Goal: Browse casually

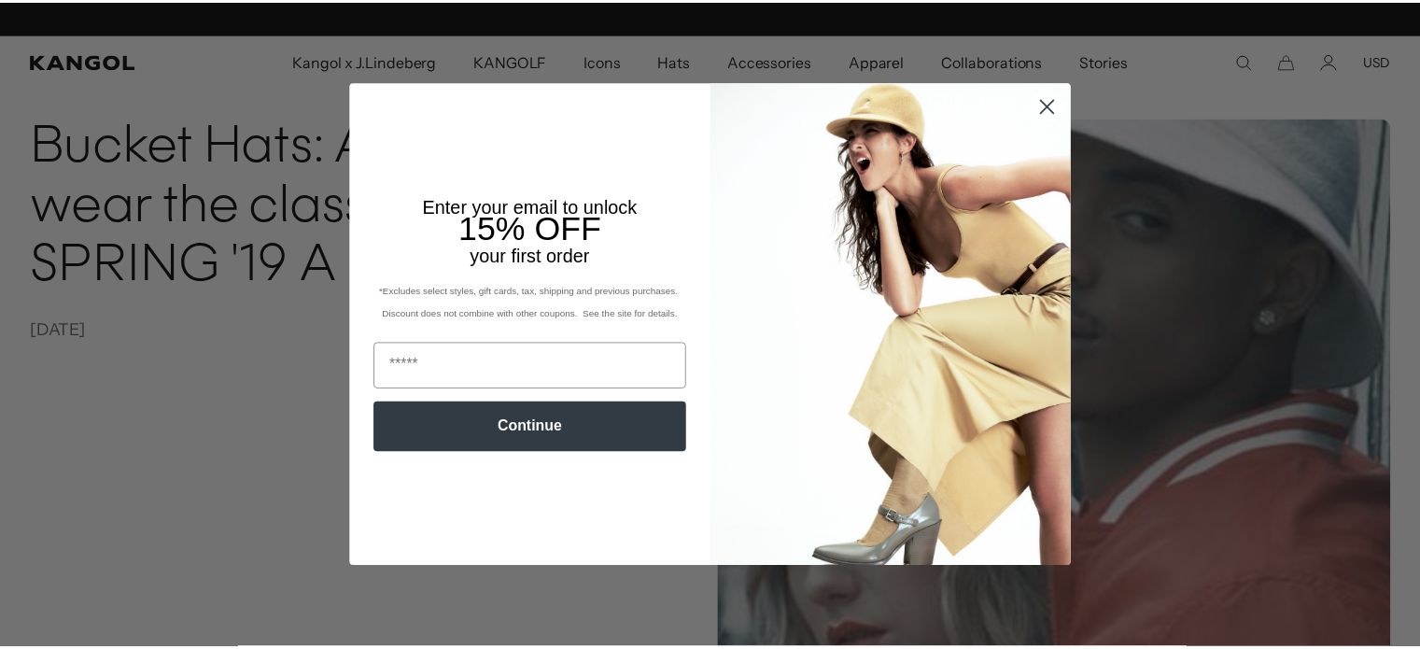
scroll to position [0, 385]
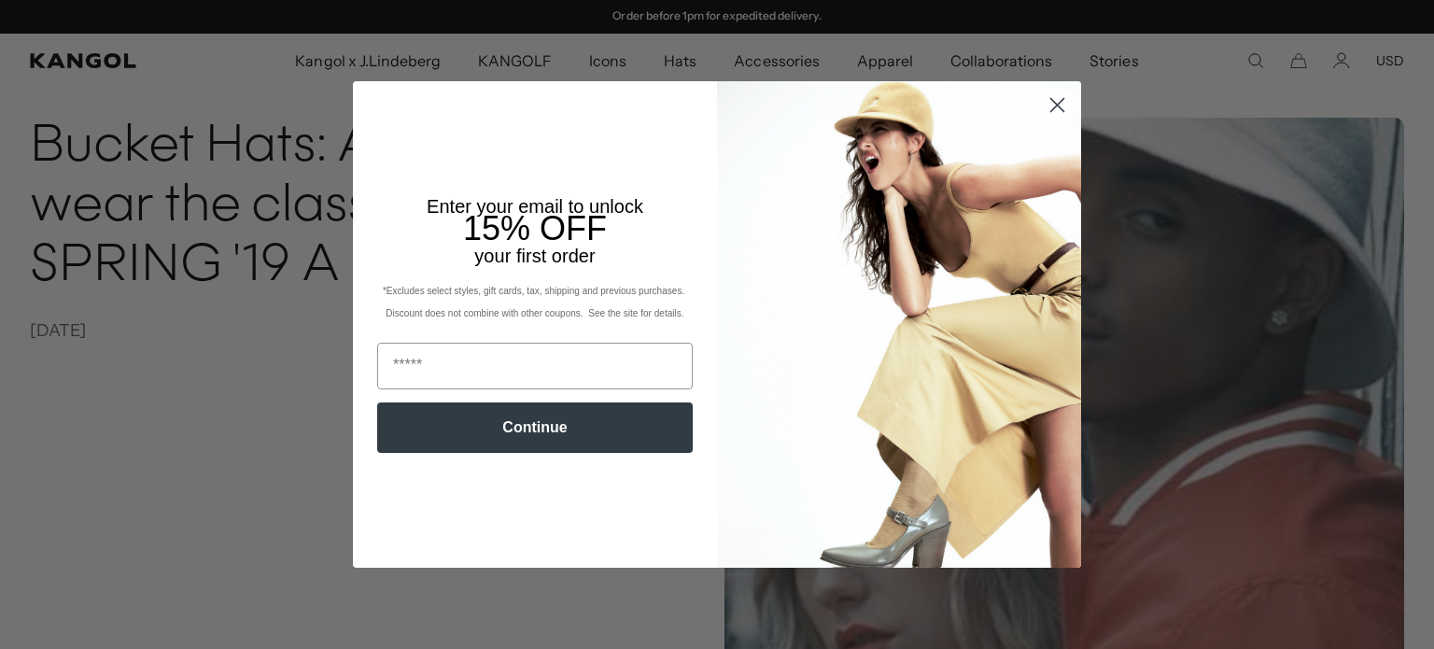
click at [1053, 104] on icon "Close dialog" at bounding box center [1058, 105] width 13 height 13
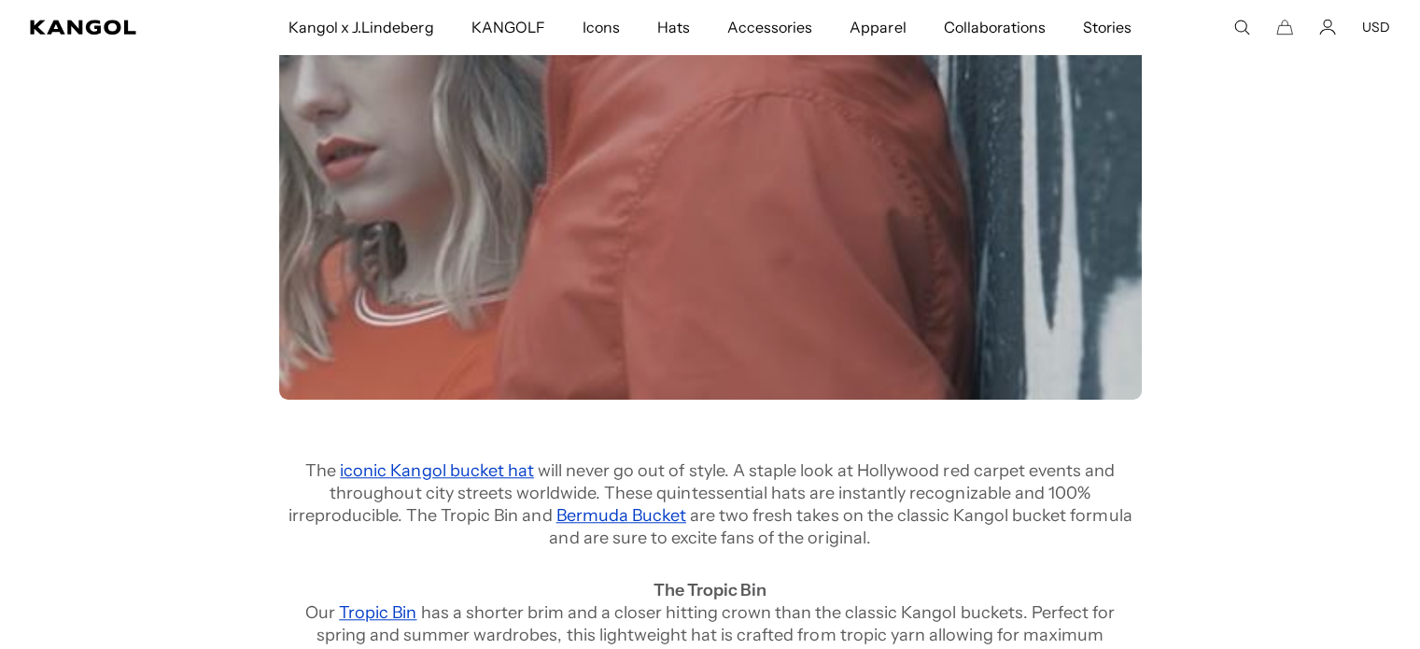
scroll to position [0, 0]
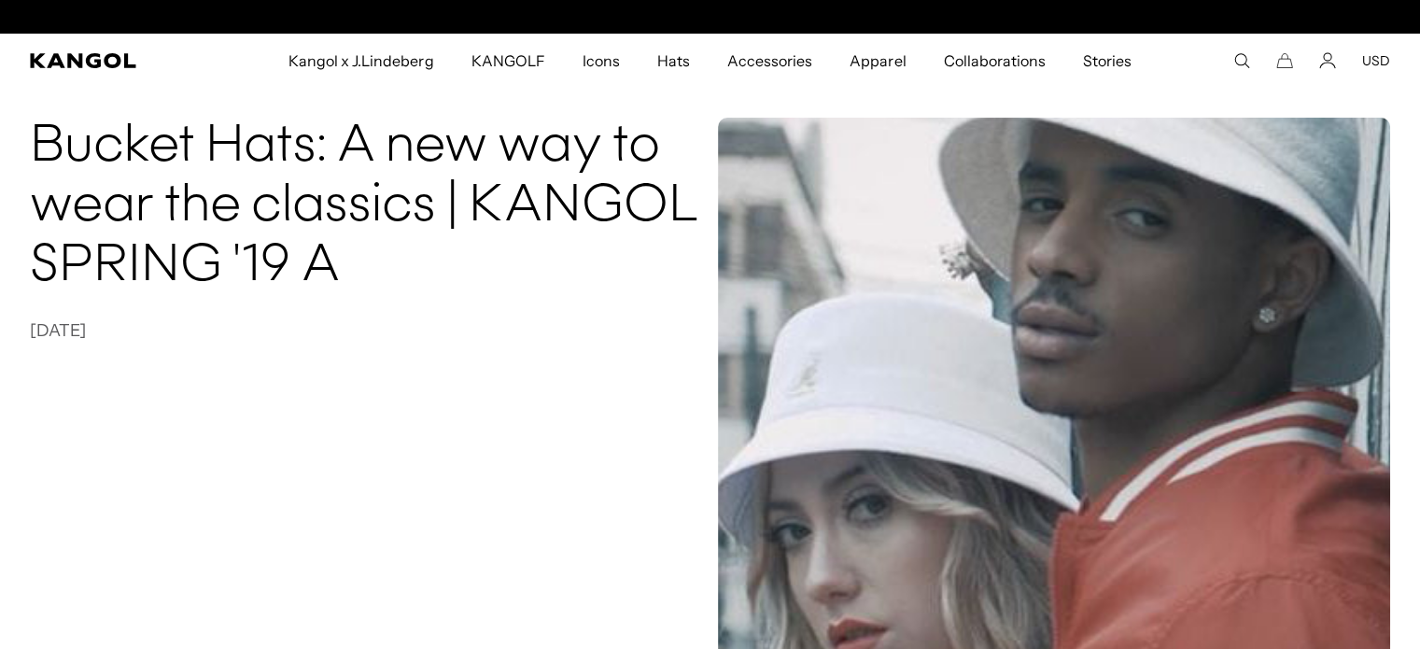
scroll to position [0, 385]
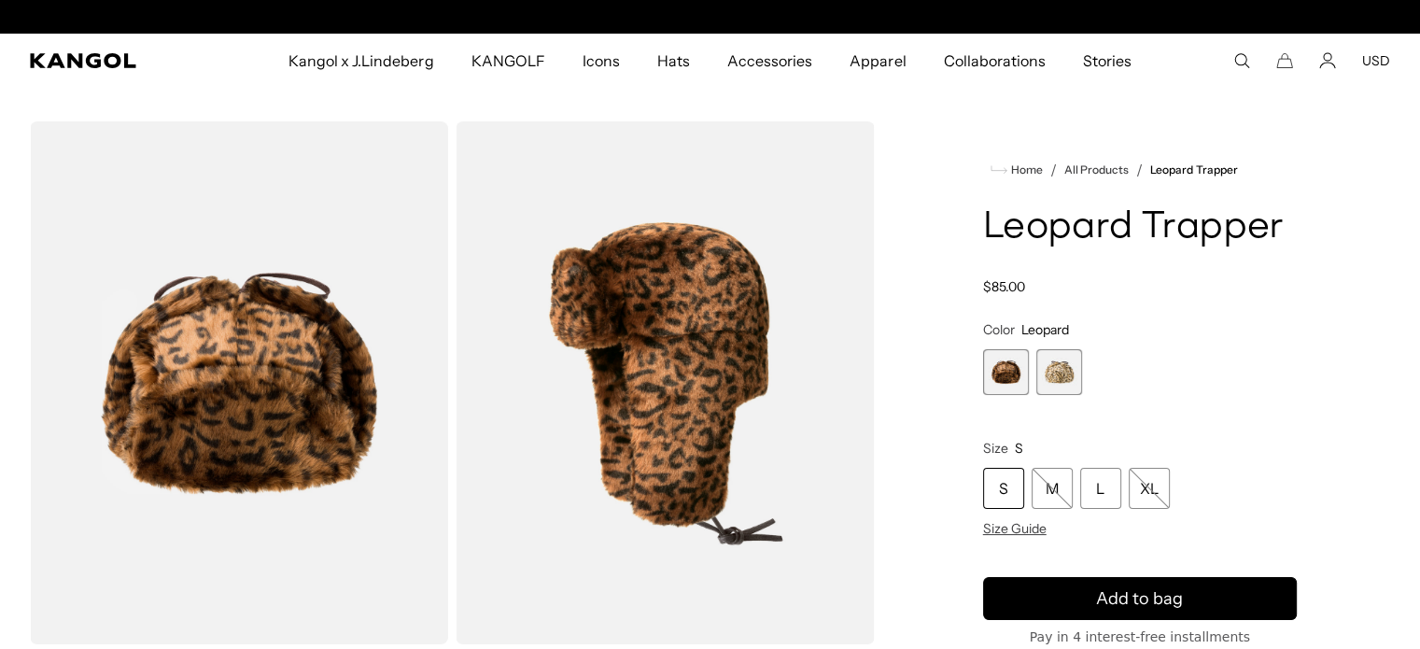
scroll to position [0, 385]
click at [357, 403] on img "Gallery Viewer" at bounding box center [239, 382] width 418 height 523
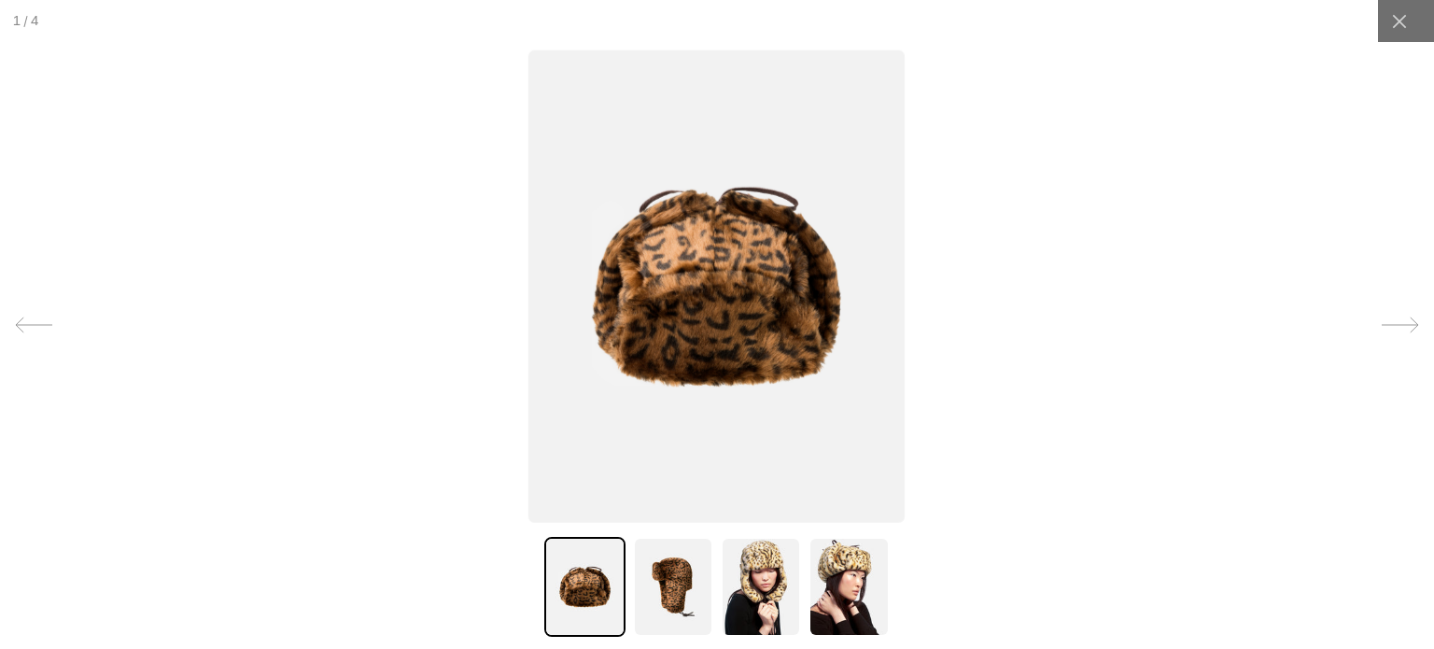
click at [756, 597] on img at bounding box center [761, 587] width 80 height 100
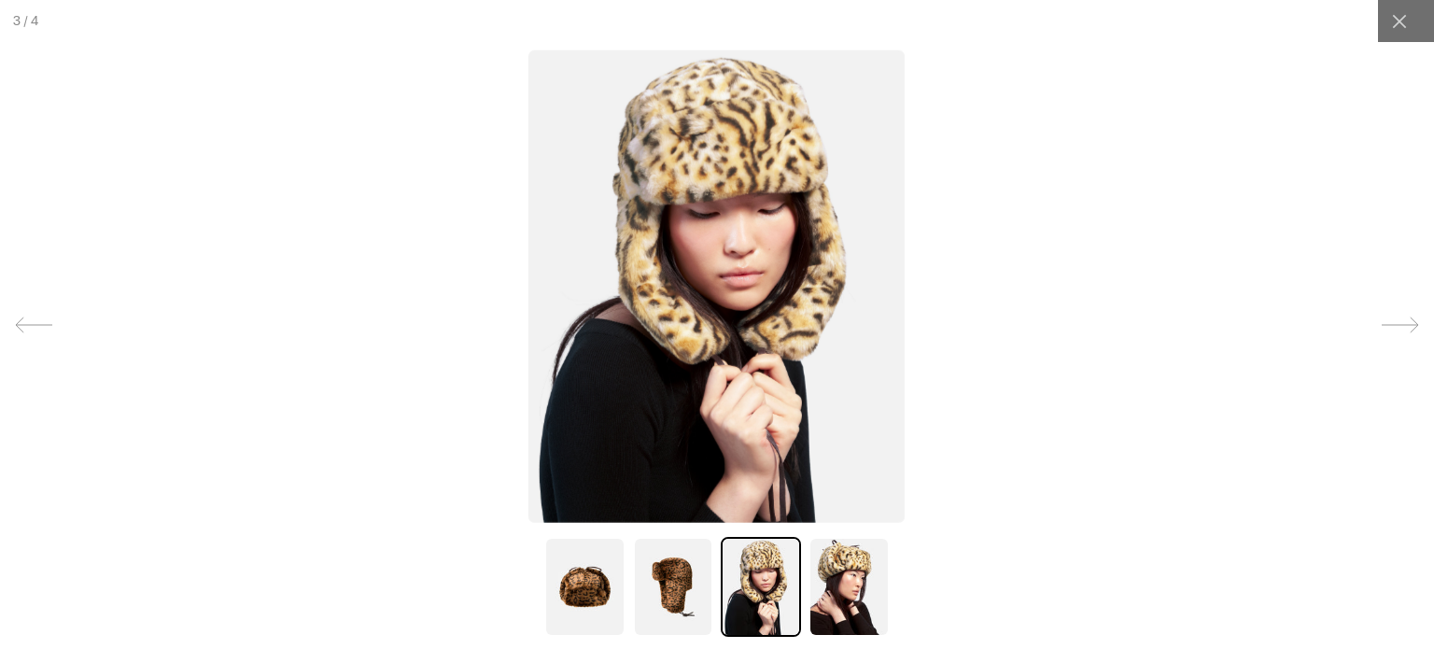
click at [832, 600] on img at bounding box center [849, 587] width 80 height 100
click at [739, 303] on img at bounding box center [717, 286] width 376 height 472
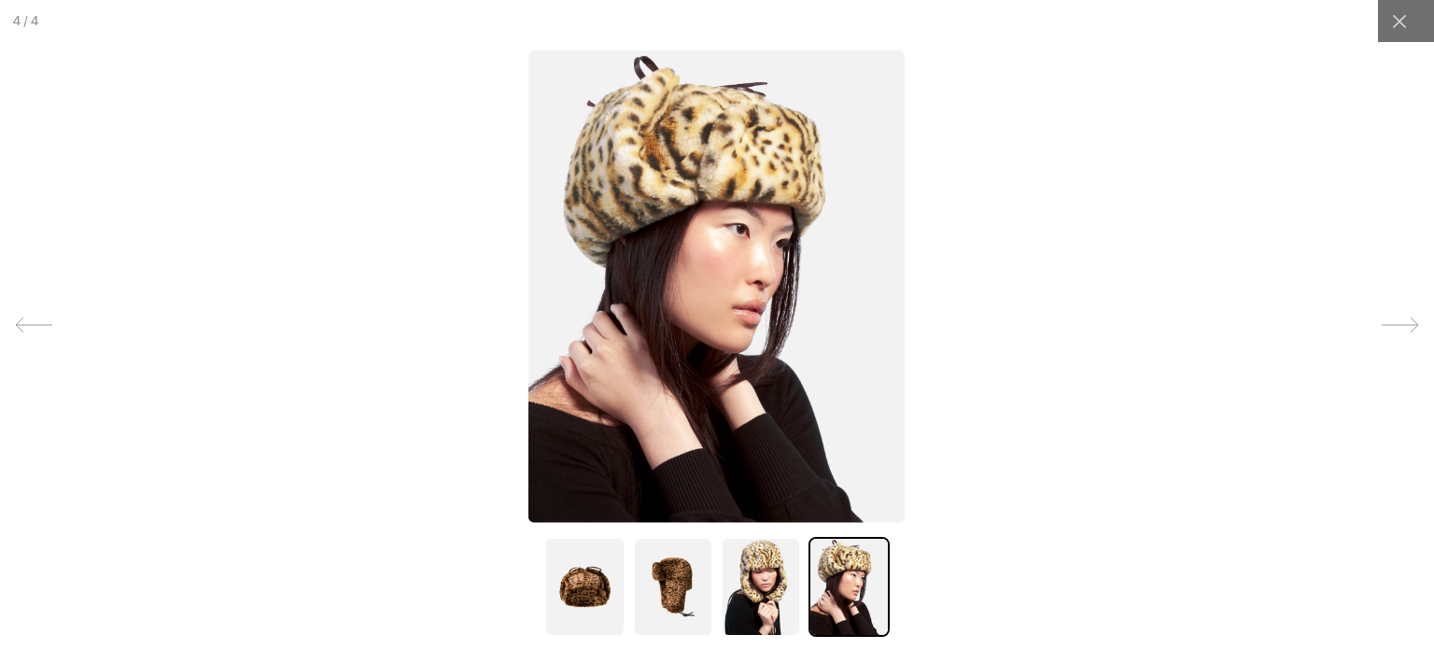
scroll to position [0, 385]
click at [747, 282] on img at bounding box center [717, 286] width 376 height 472
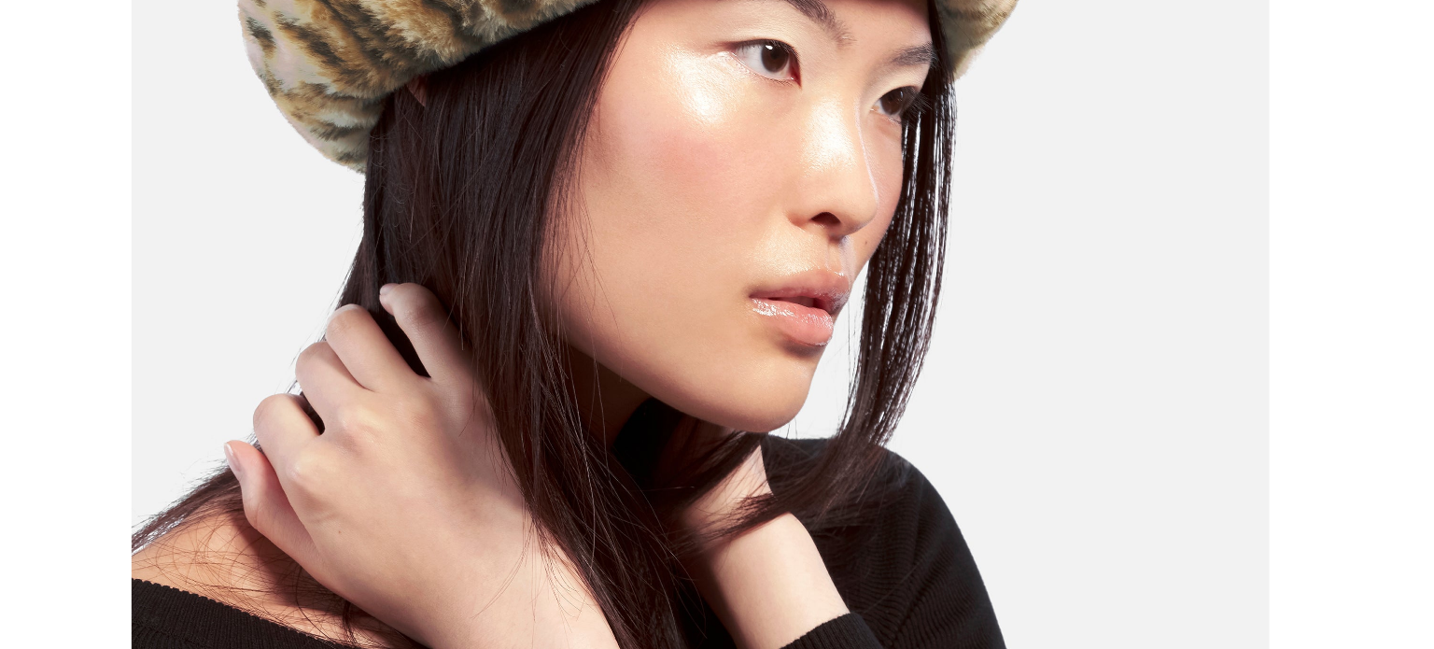
scroll to position [0, 0]
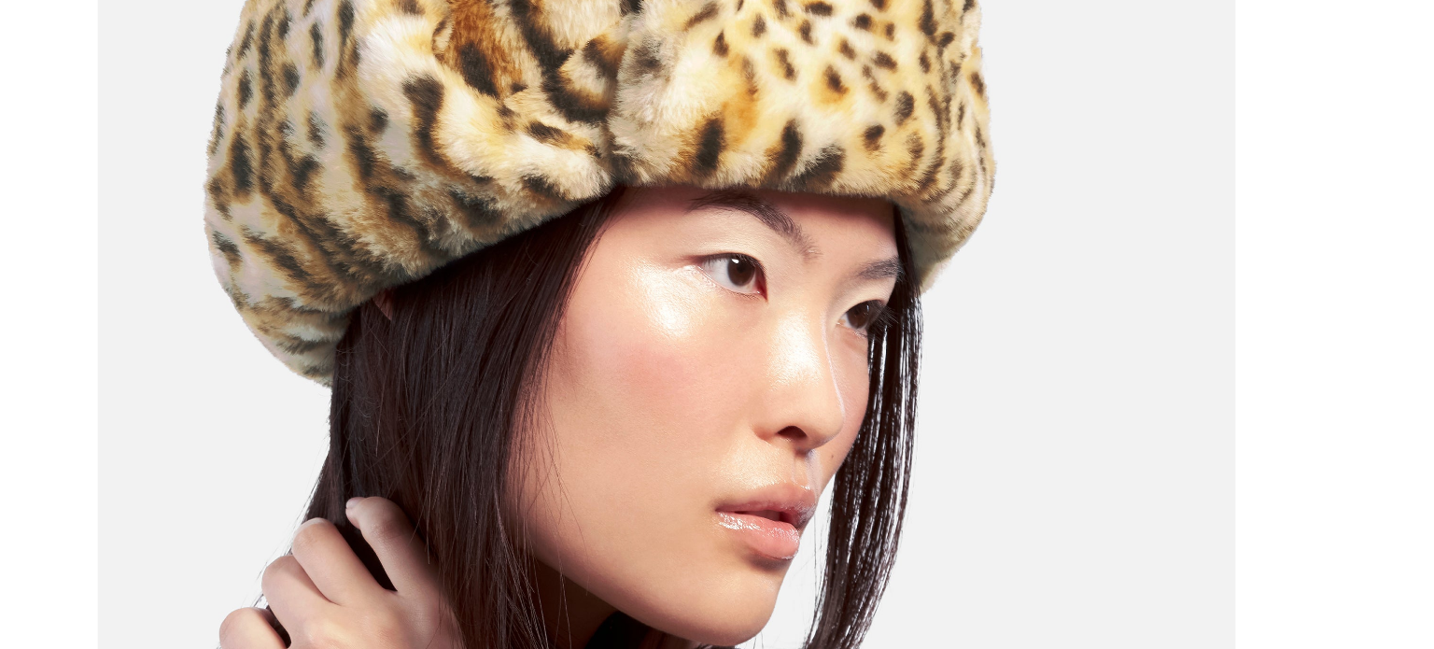
click at [755, 330] on img at bounding box center [695, 389] width 756 height 948
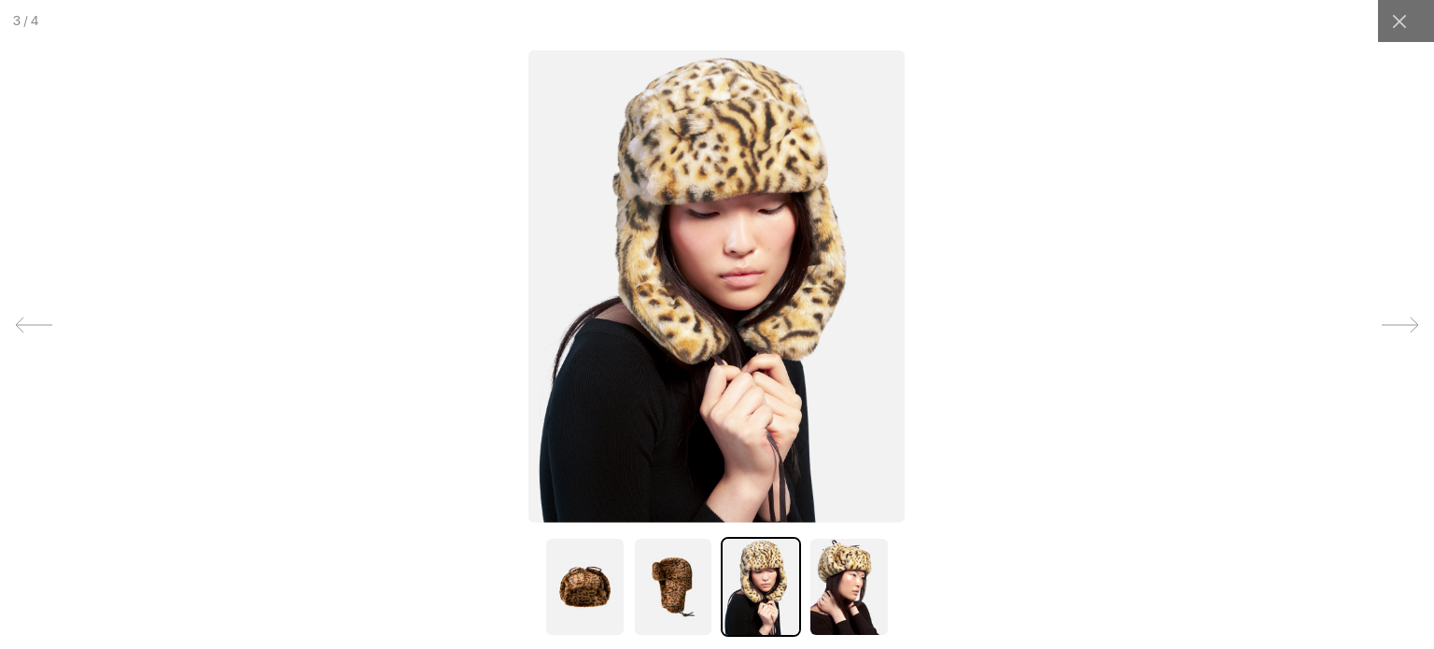
click at [787, 243] on img at bounding box center [717, 286] width 376 height 472
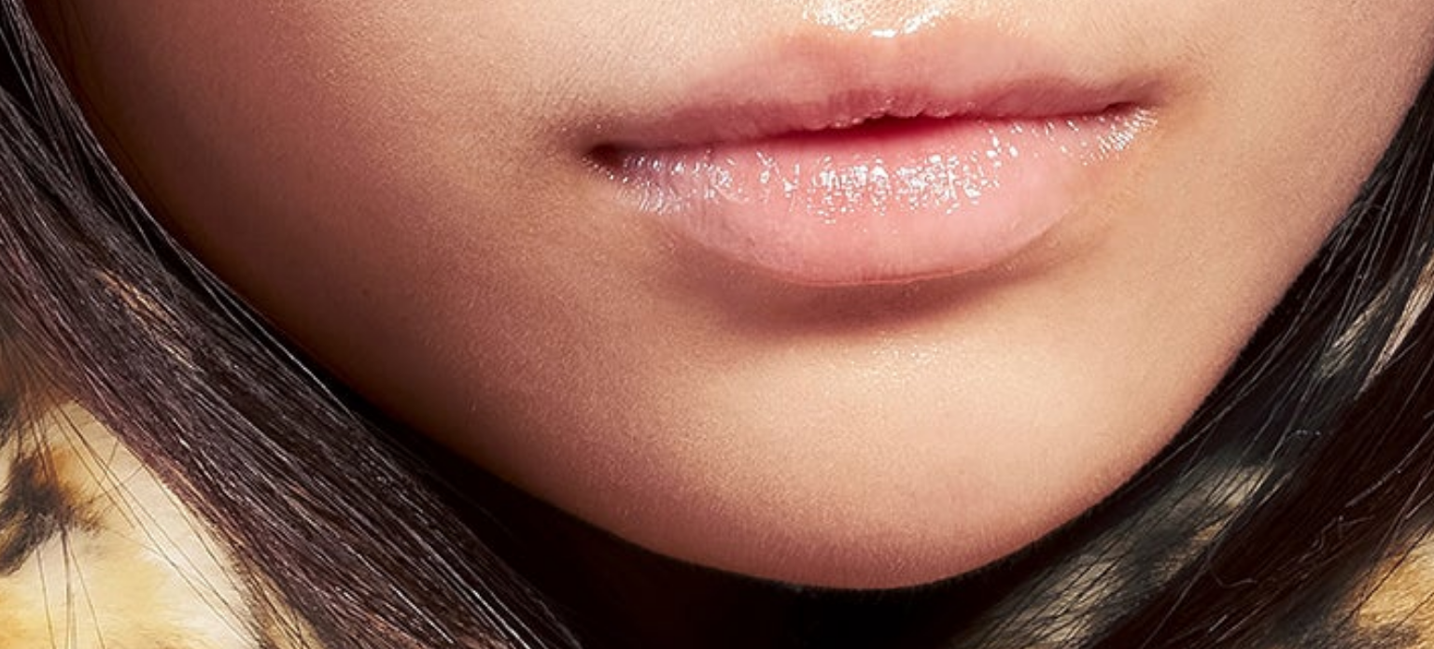
click at [640, 648] on html "Skip to content My Bag ( 0 ) Your cart is empty. Explore new hats Loading... Su…" at bounding box center [717, 324] width 1434 height 649
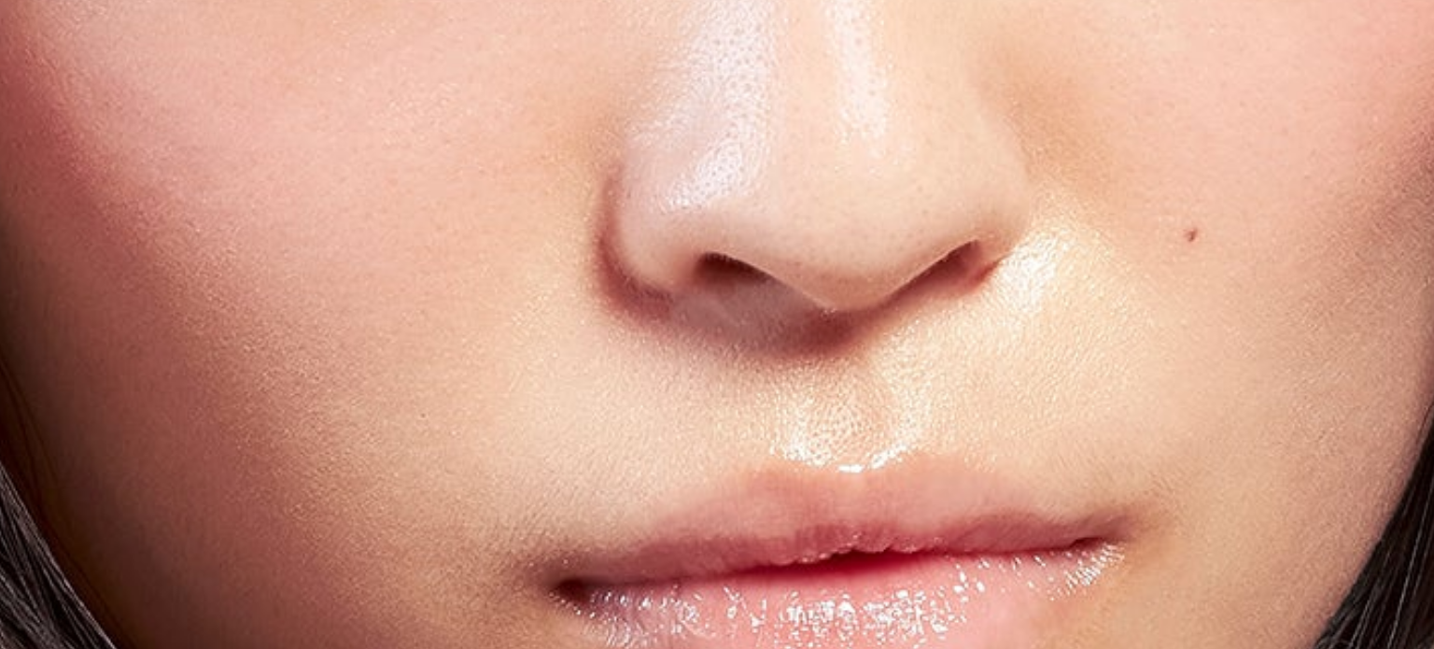
click at [731, 648] on html "Skip to content My Bag ( 0 ) Your cart is empty. Explore new hats Loading... Su…" at bounding box center [717, 324] width 1434 height 649
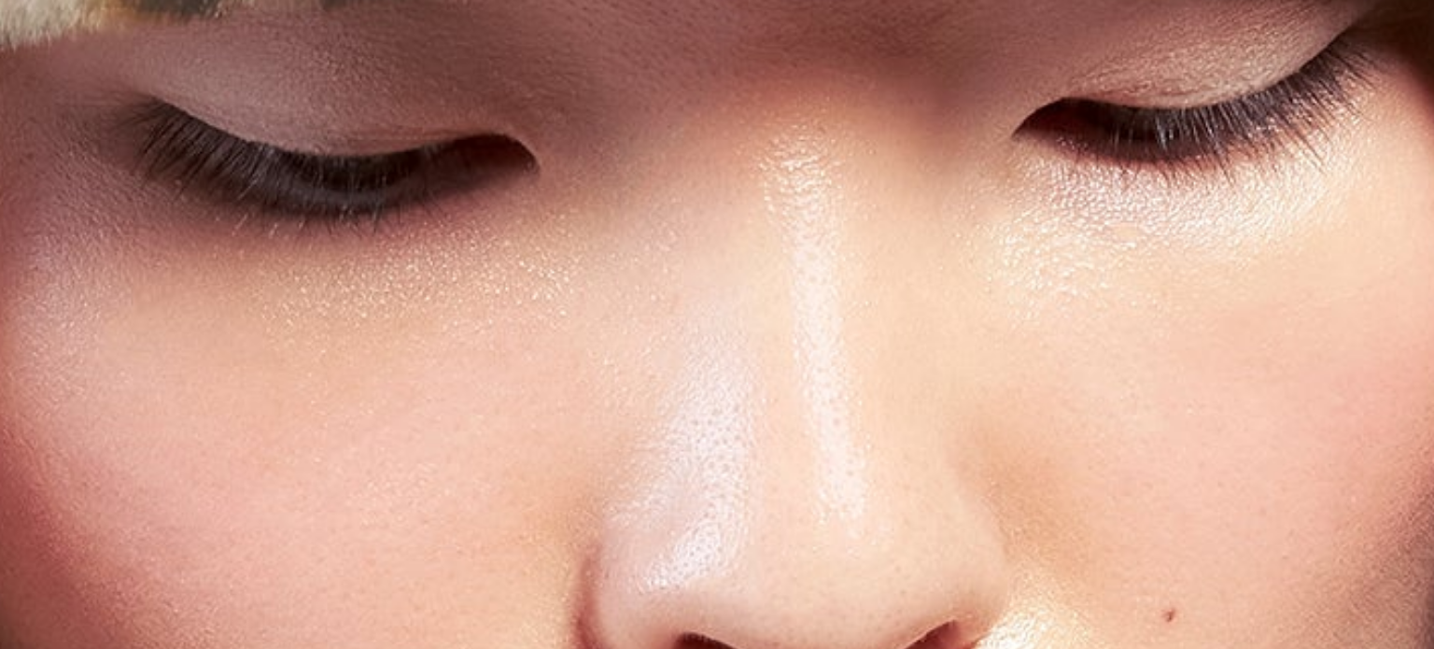
click at [784, 648] on html "Skip to content My Bag ( 0 ) Your cart is empty. Explore new hats Loading... Su…" at bounding box center [717, 324] width 1434 height 649
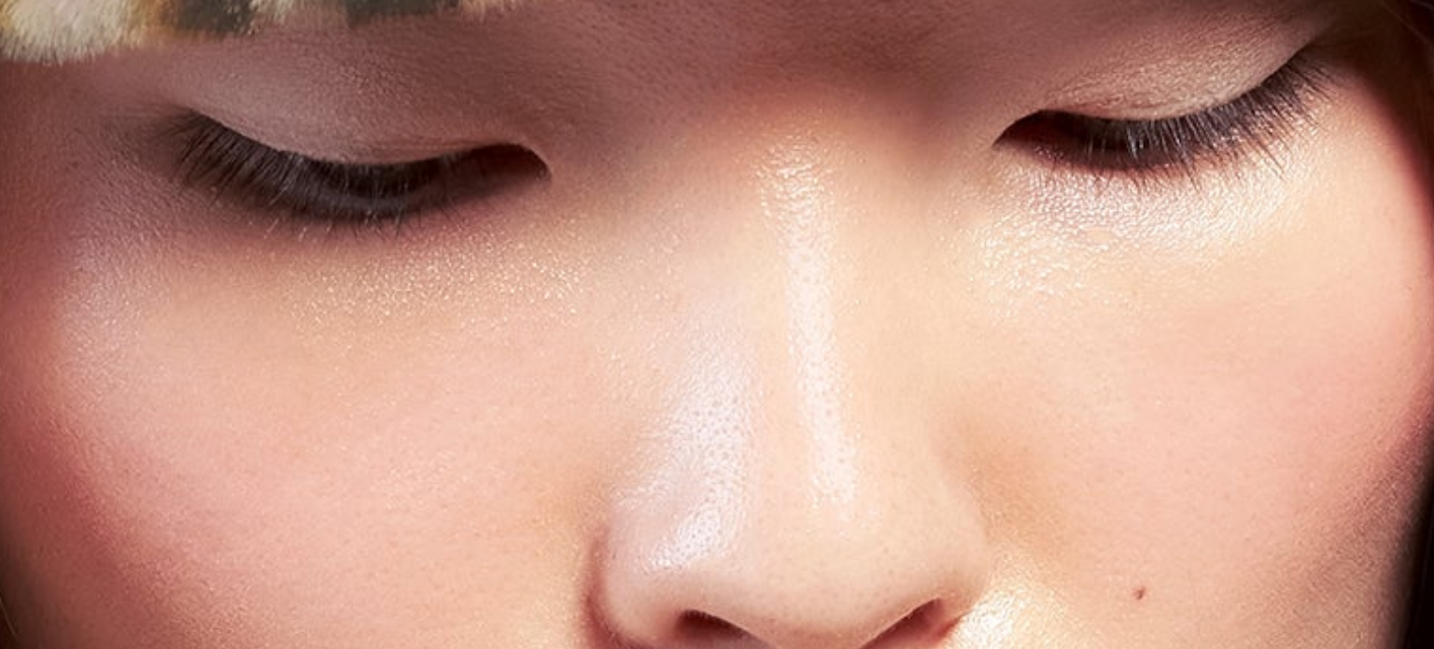
scroll to position [0, 385]
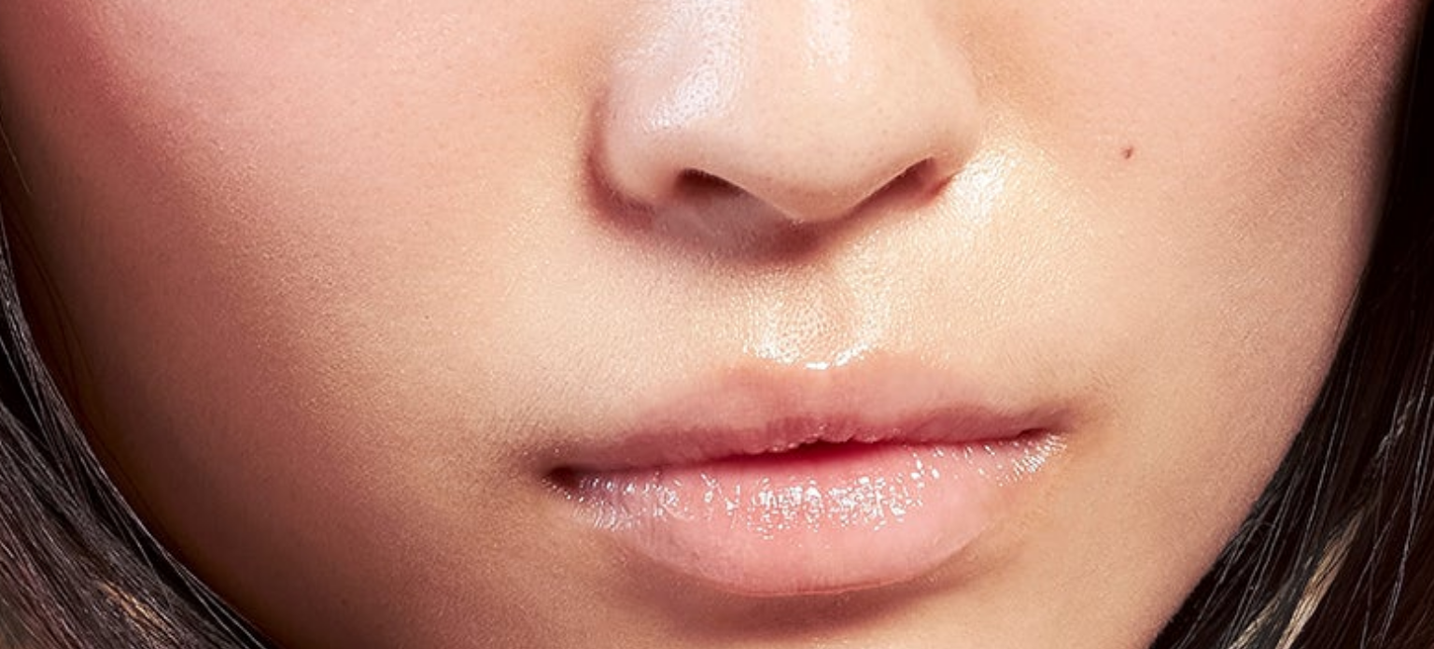
scroll to position [0, 0]
click at [897, 187] on img at bounding box center [546, 592] width 3919 height 4912
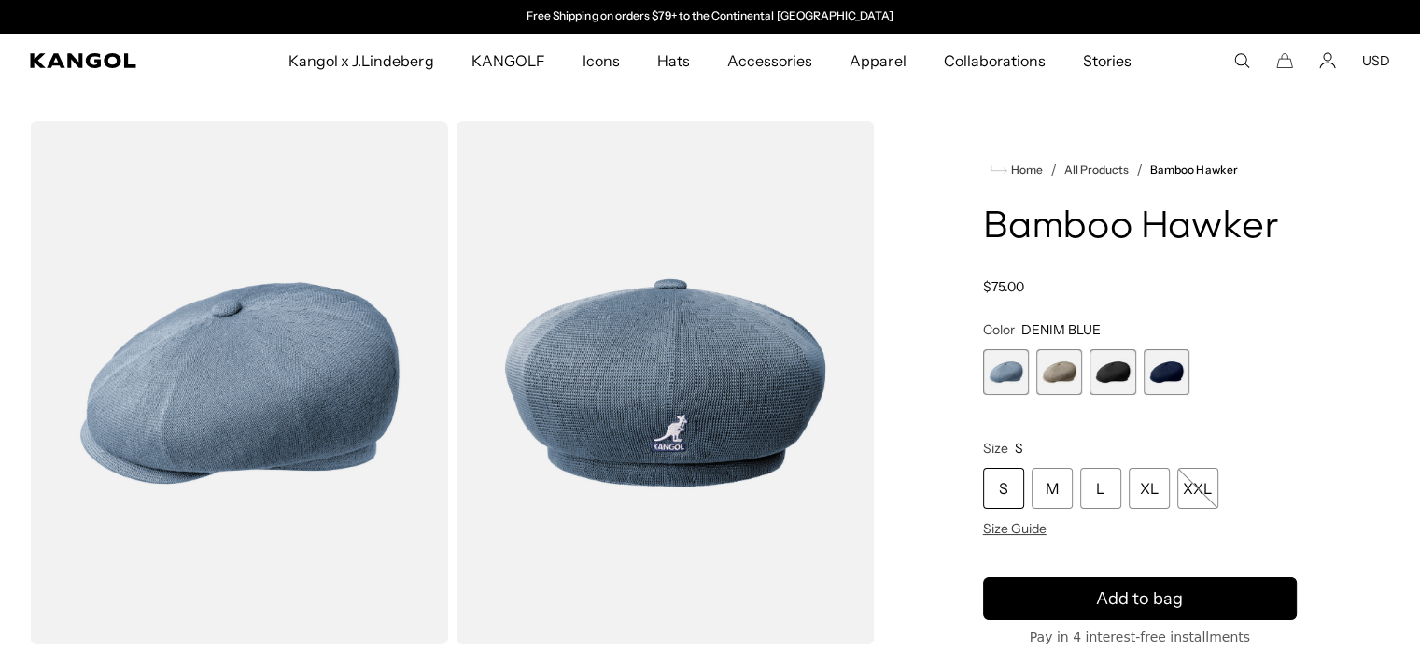
click at [1319, 177] on div "Home / All Products / Bamboo Hawker Bamboo Hawker Regular price $75.00 Regular …" at bounding box center [1140, 648] width 501 height 1054
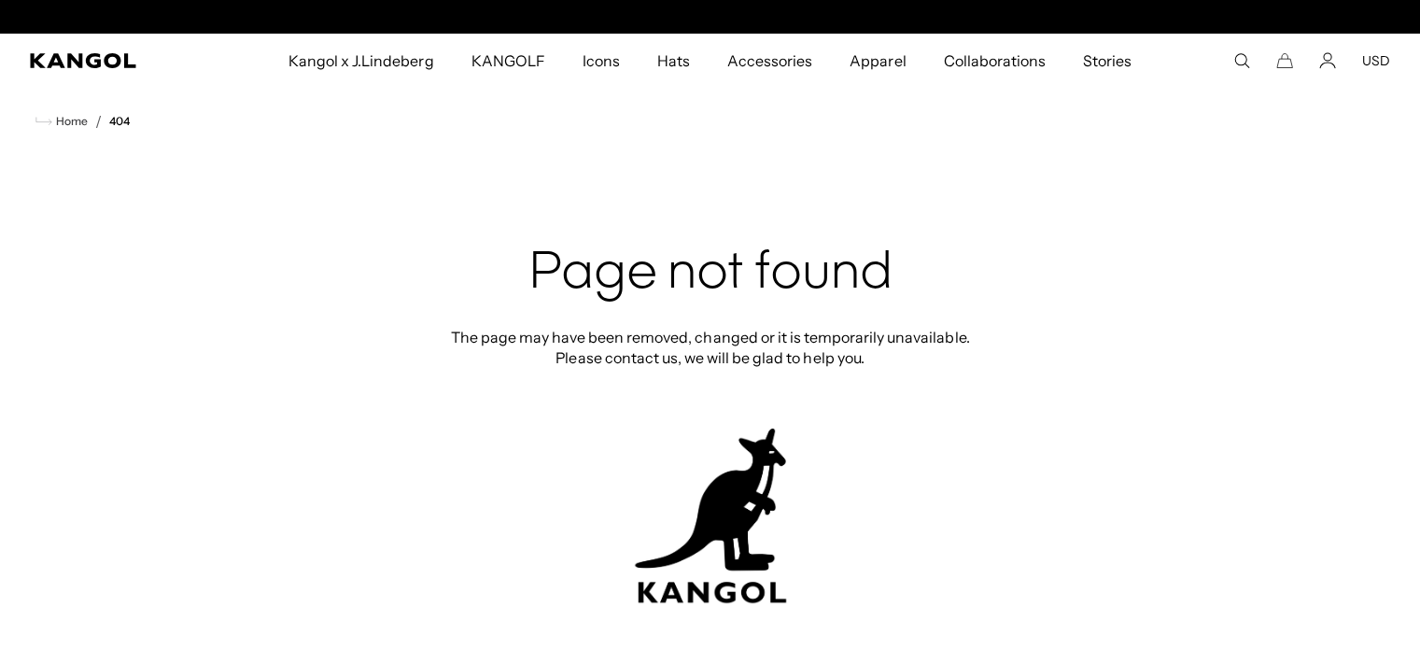
scroll to position [0, 385]
